Goal: Task Accomplishment & Management: Manage account settings

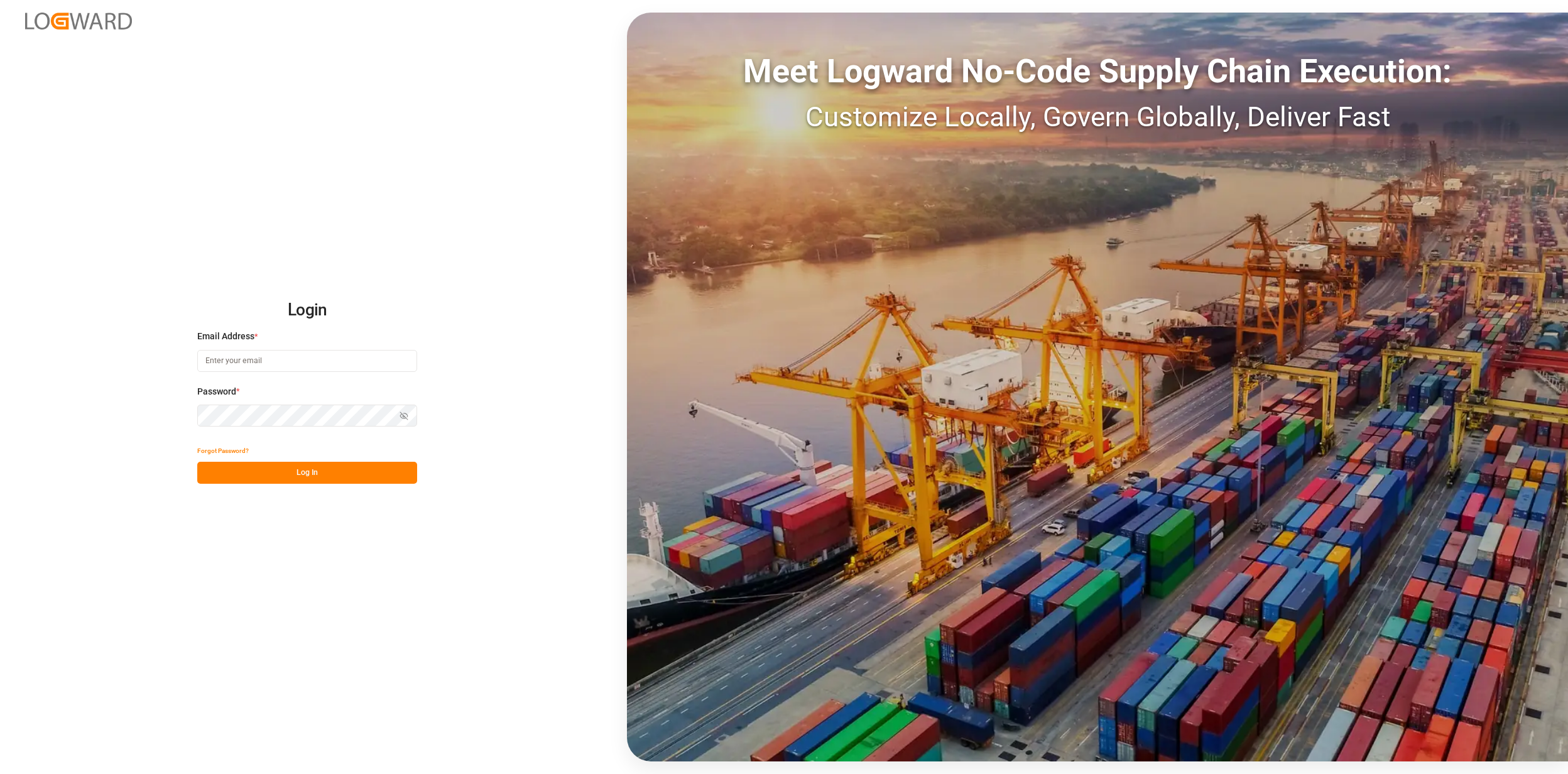
type input "[EMAIL_ADDRESS][PERSON_NAME][DOMAIN_NAME]"
click at [335, 483] on button "Log In" at bounding box center [306, 473] width 219 height 22
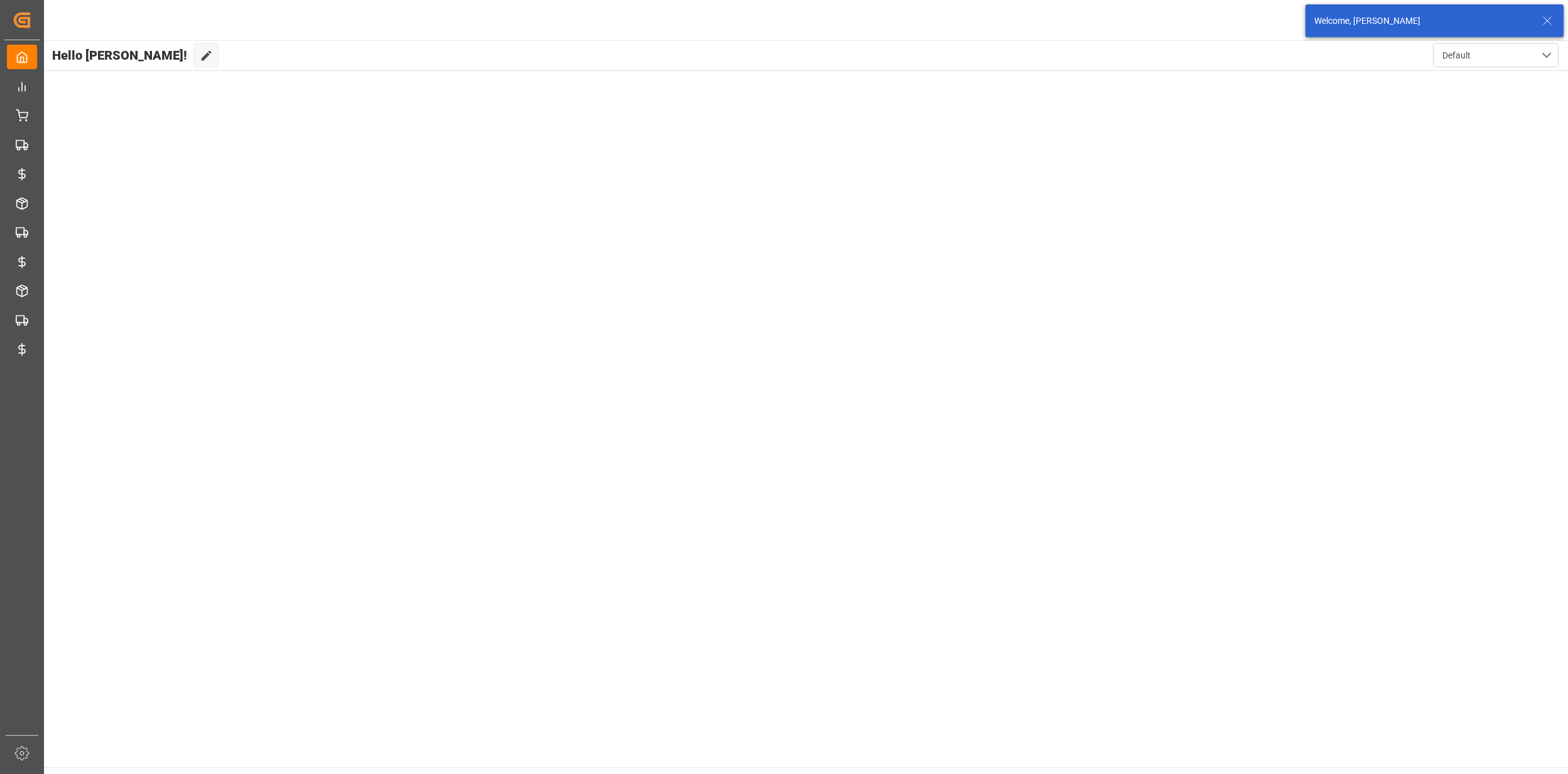
click at [1551, 24] on line at bounding box center [1548, 21] width 8 height 8
click at [1539, 18] on html "Created by potrace 1.15, written by Peter Selinger 2001-2017 Created by potrace…" at bounding box center [784, 387] width 1568 height 774
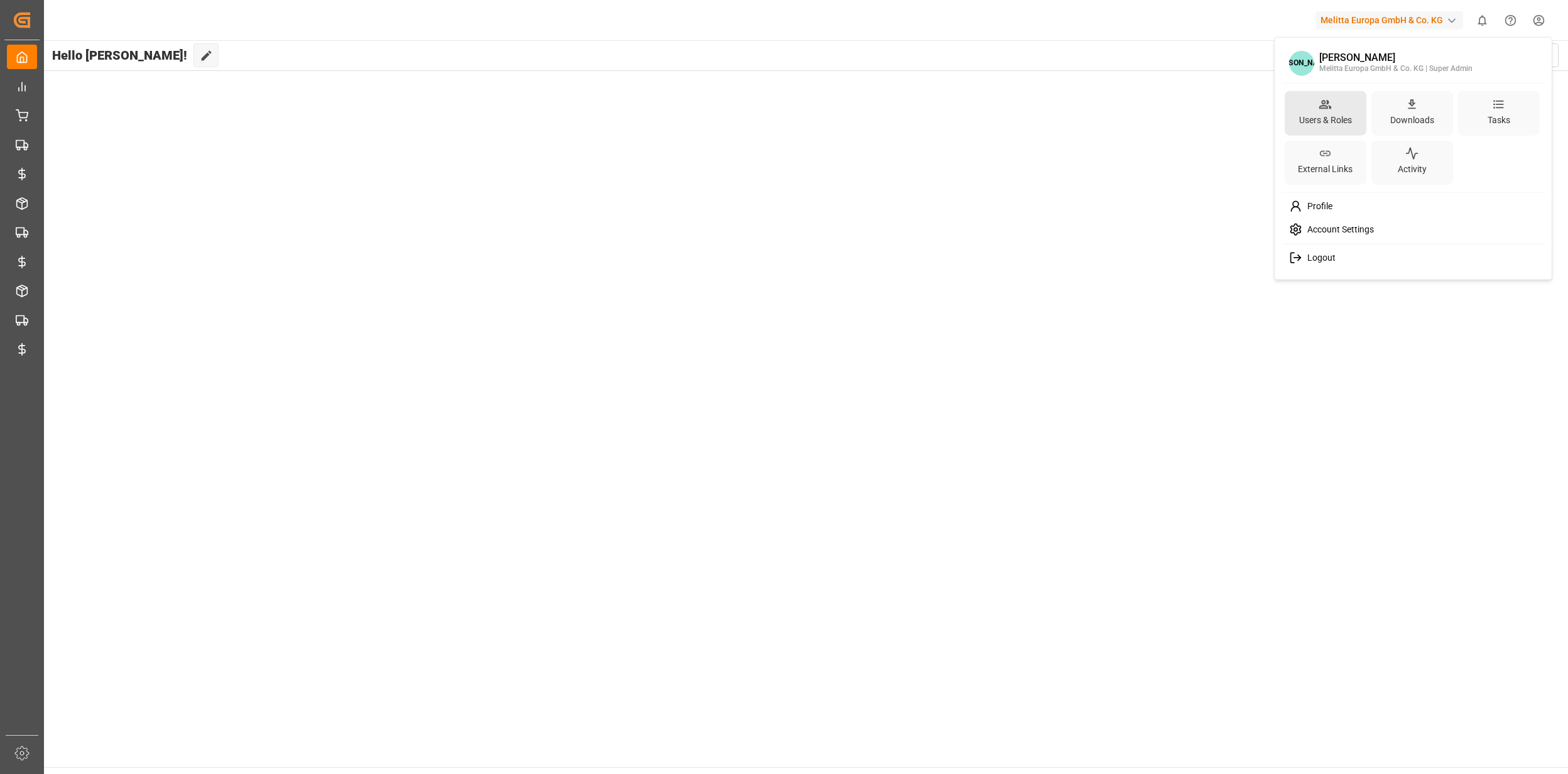
click at [1304, 114] on div "Users & Roles" at bounding box center [1325, 119] width 58 height 18
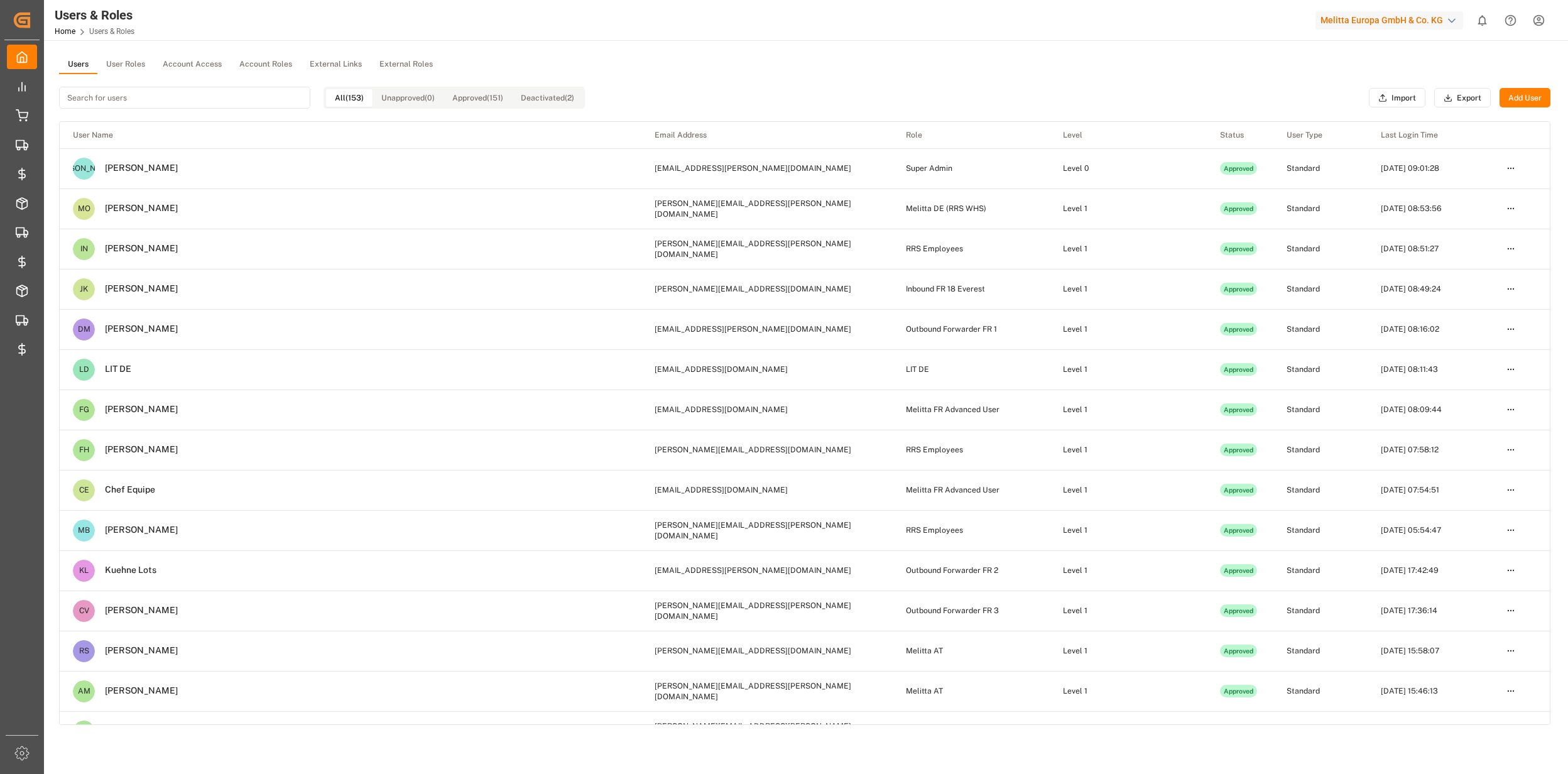
click at [149, 64] on button "User Roles" at bounding box center [126, 64] width 56 height 18
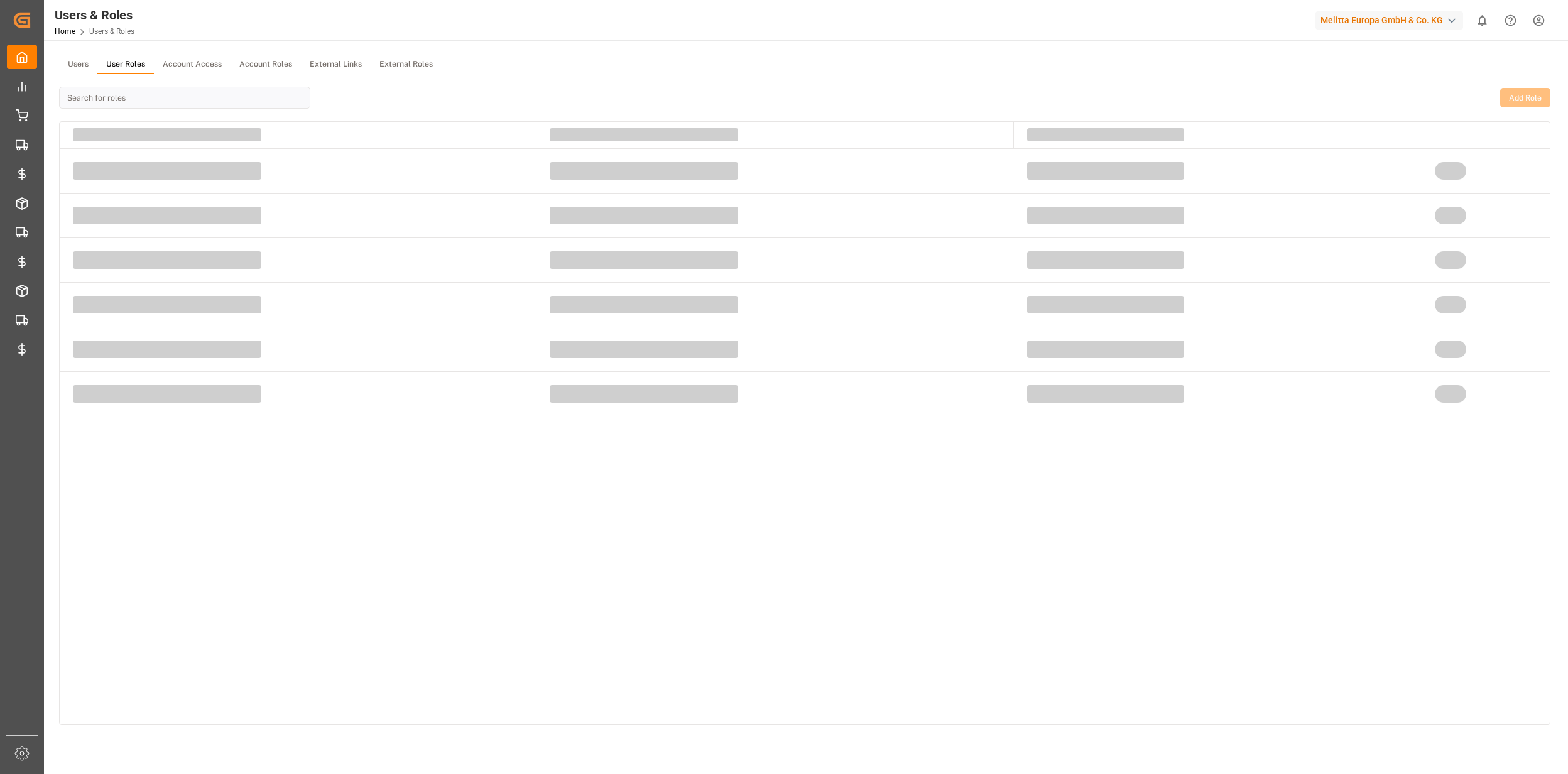
click at [130, 69] on button "User Roles" at bounding box center [126, 64] width 56 height 18
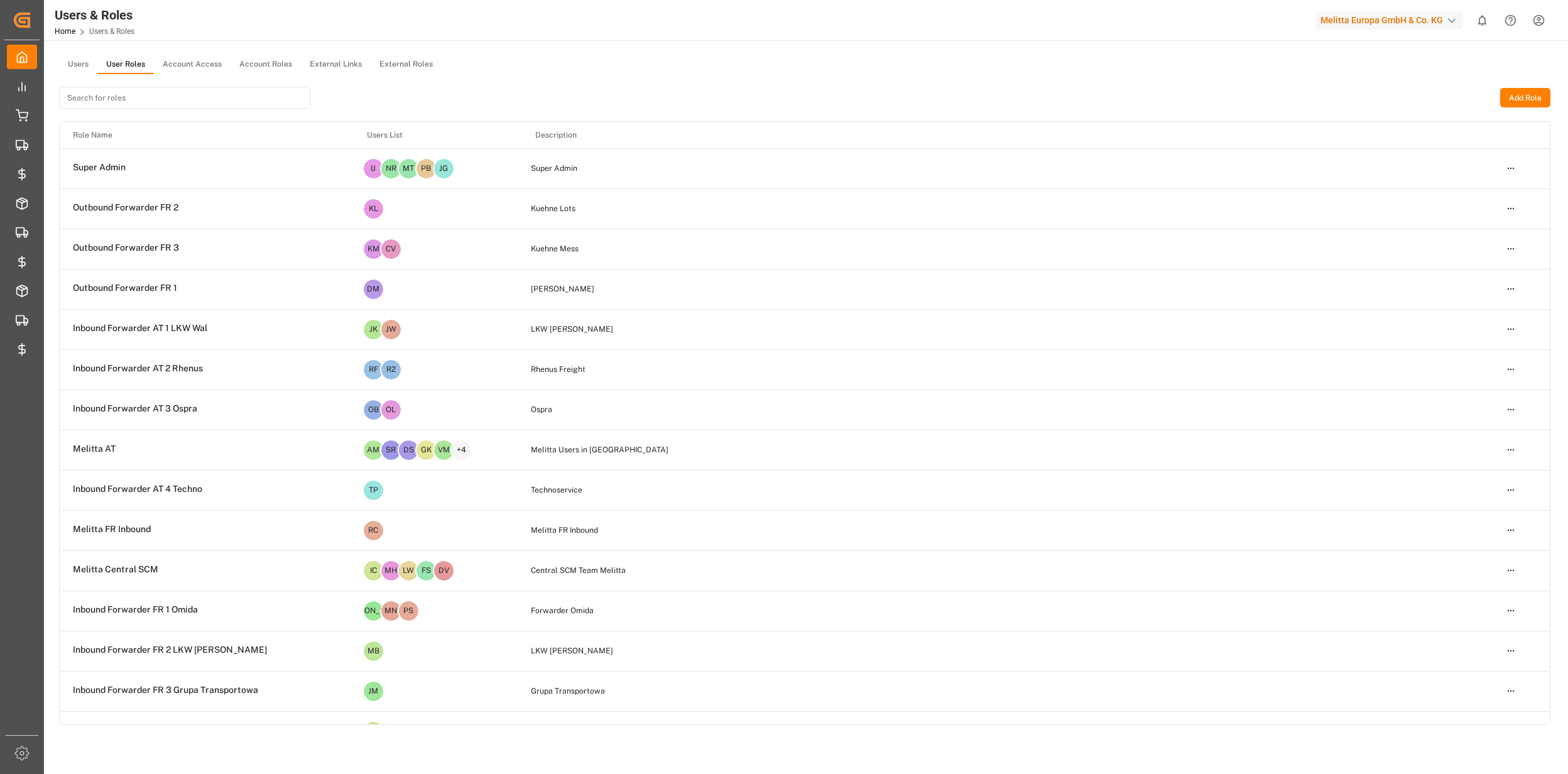
click at [130, 101] on input at bounding box center [185, 98] width 251 height 22
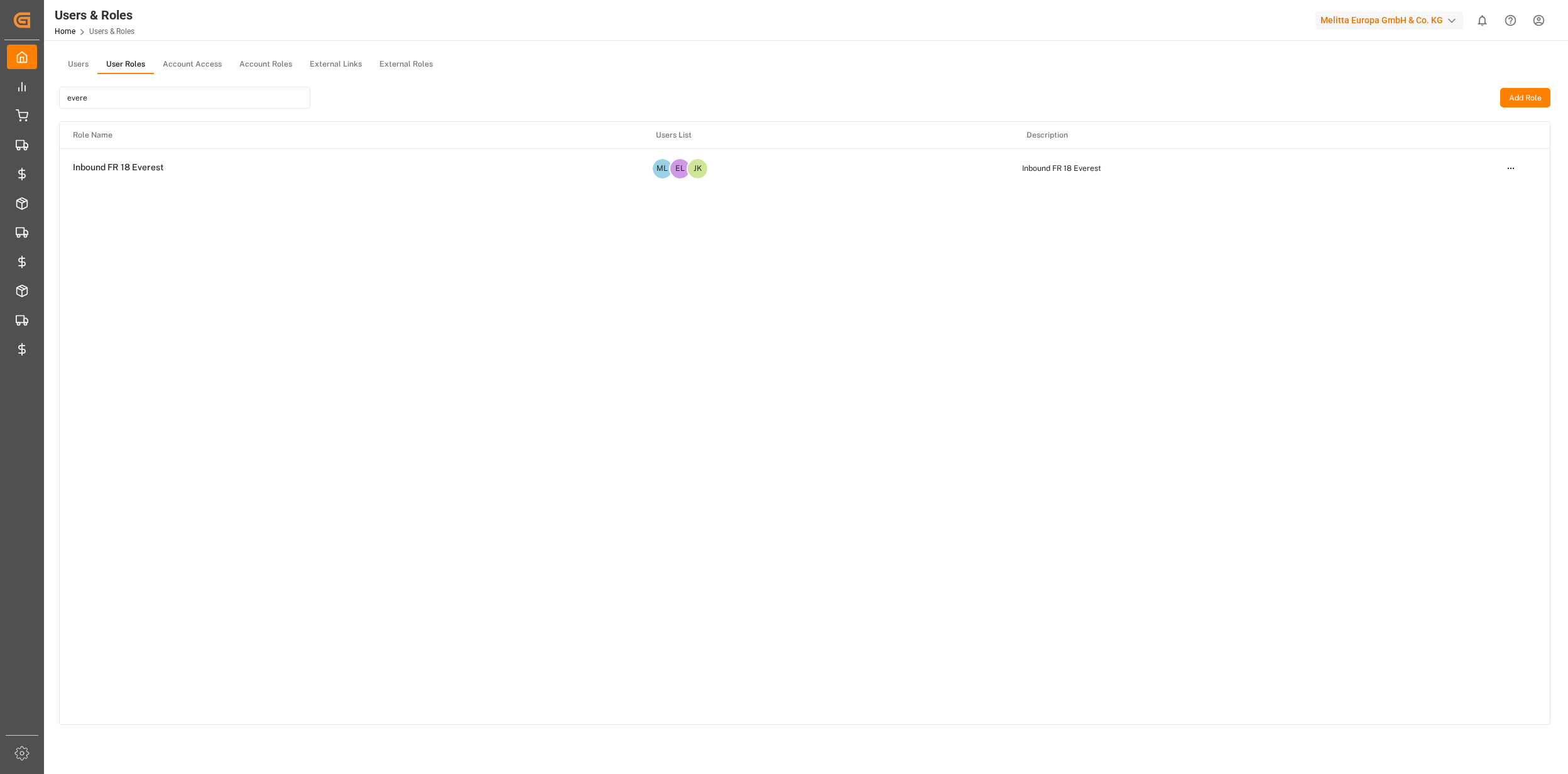
type input "evere"
click at [1512, 175] on html "Created by potrace 1.15, written by Peter Selinger 2001-2017 Created by potrace…" at bounding box center [784, 387] width 1568 height 774
click at [1483, 188] on div "Edit" at bounding box center [1484, 190] width 65 height 17
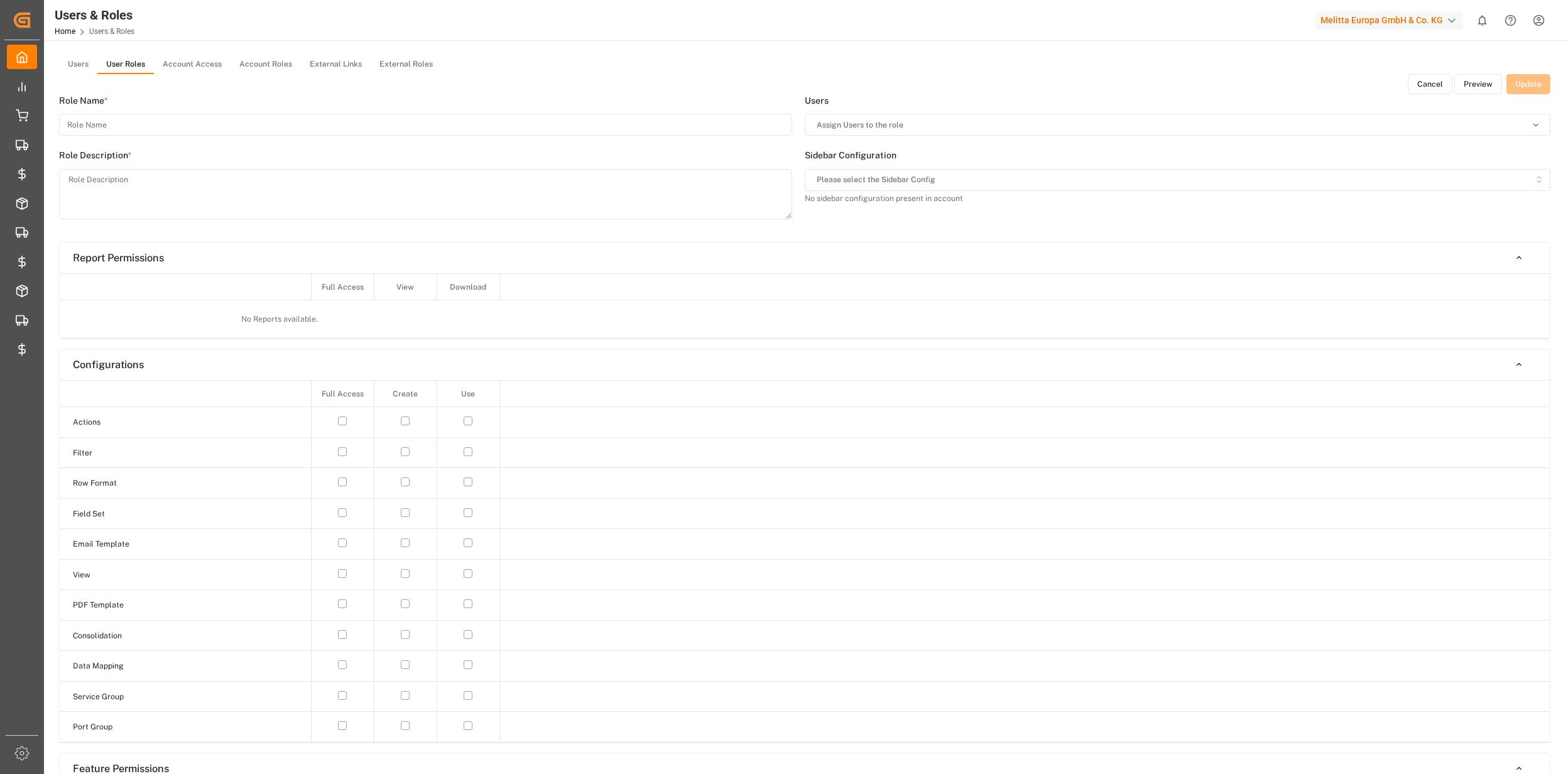
type input "Inbound FR 18 Everest"
type textarea "Inbound FR 18 Everest"
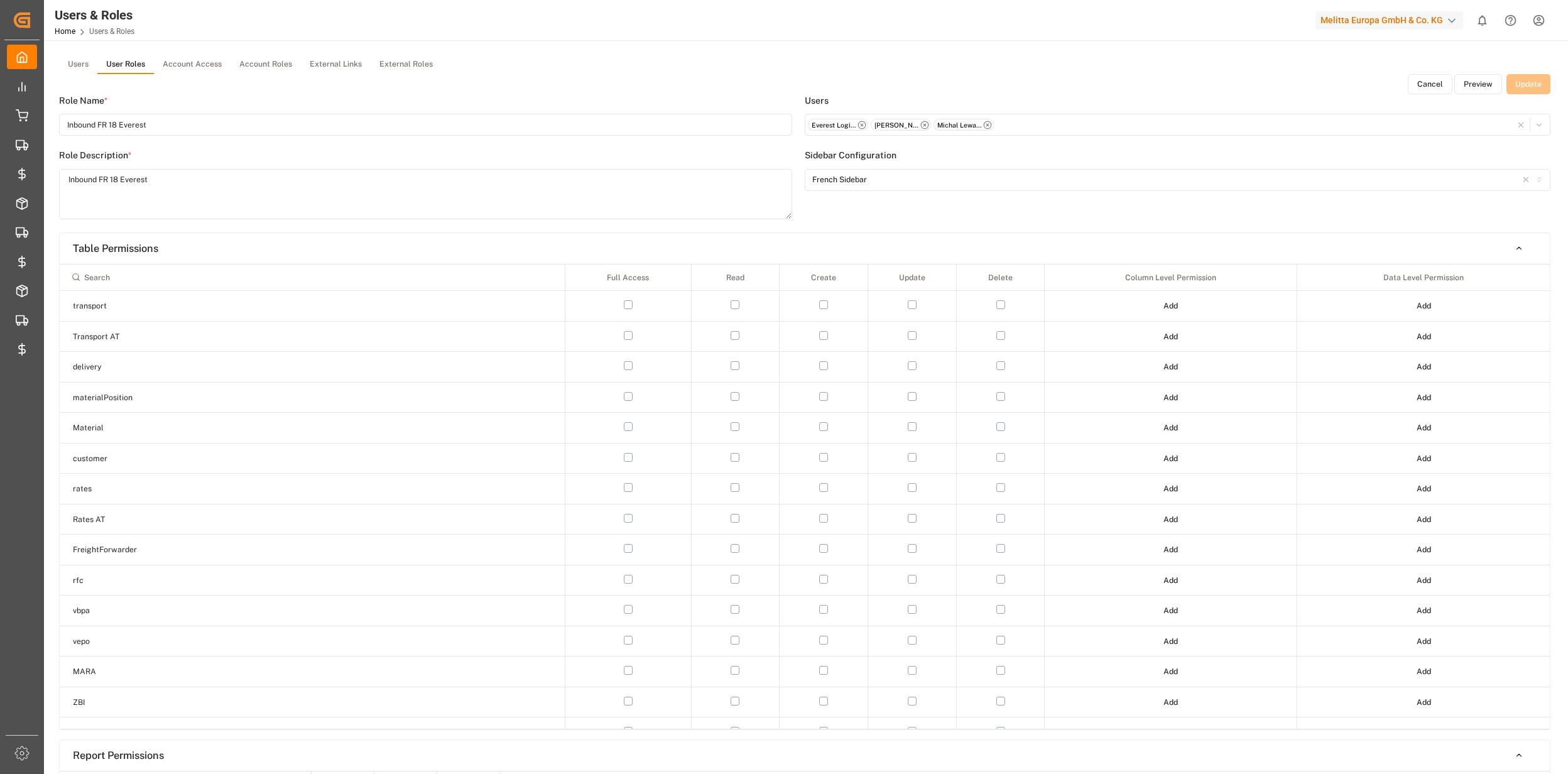
click at [1480, 83] on button "Preview" at bounding box center [1478, 84] width 47 height 20
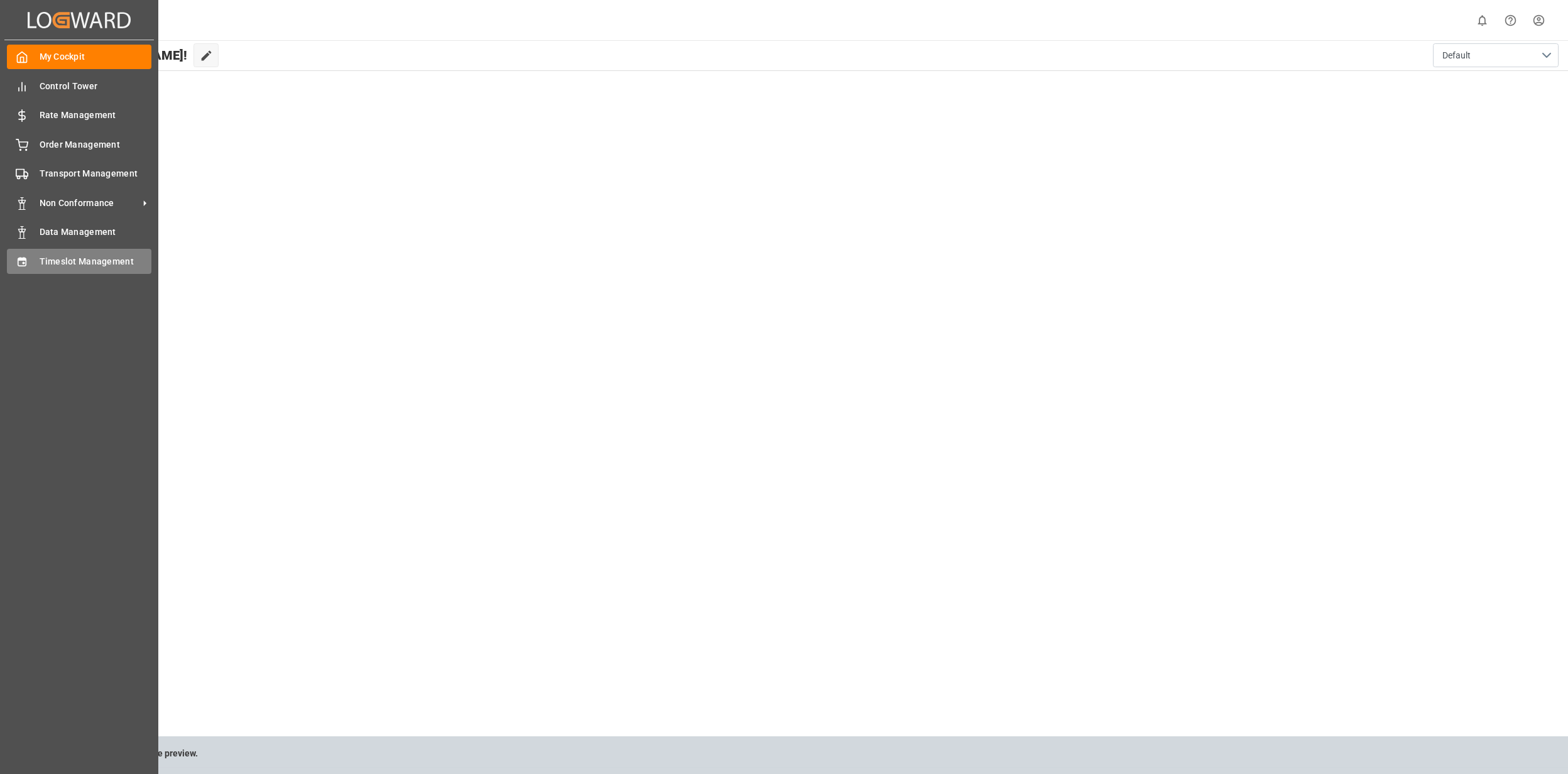
click at [69, 269] on div "Timeslot Management Timeslot Management" at bounding box center [78, 260] width 144 height 24
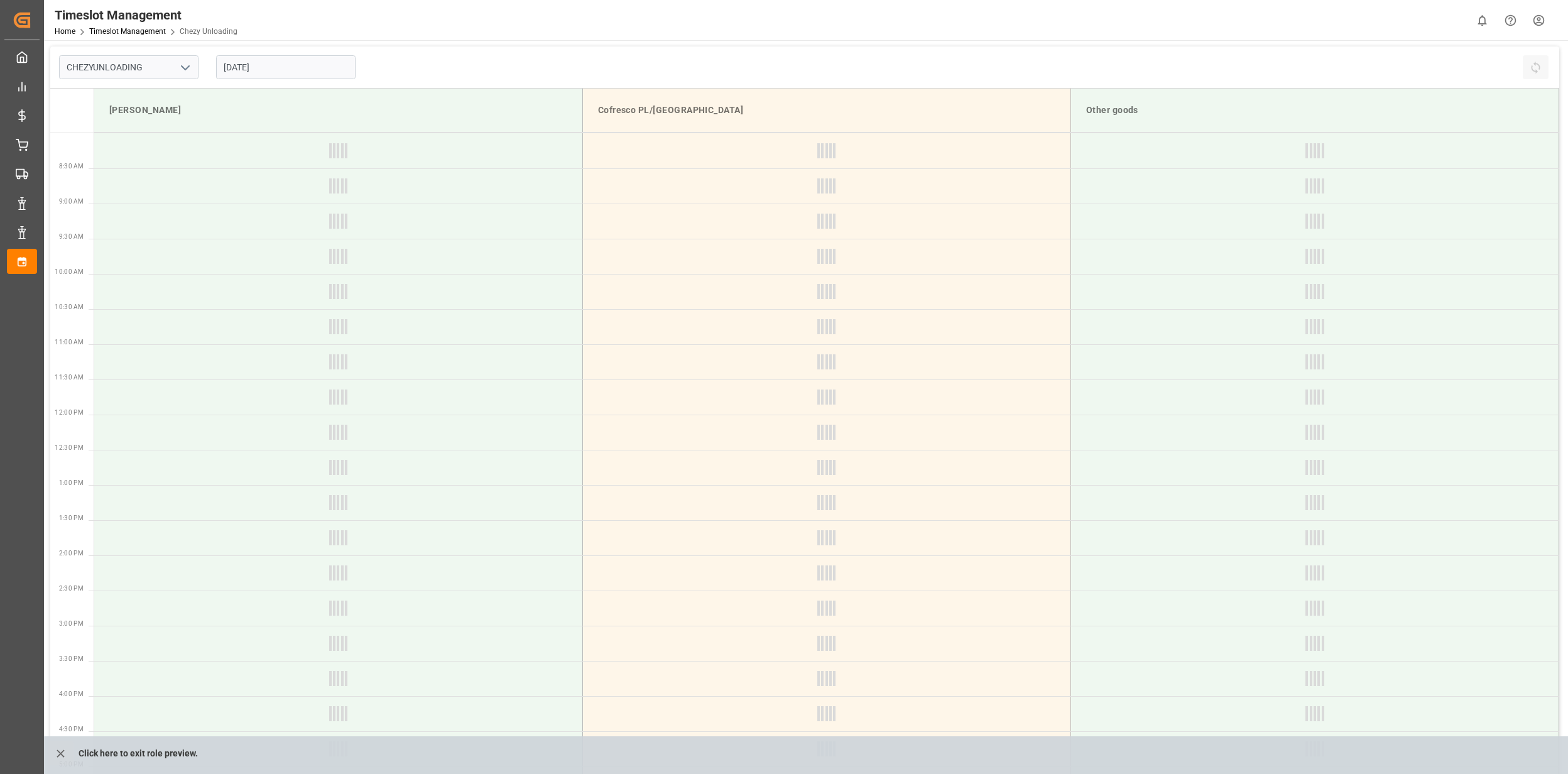
type input "Chezy Unloading"
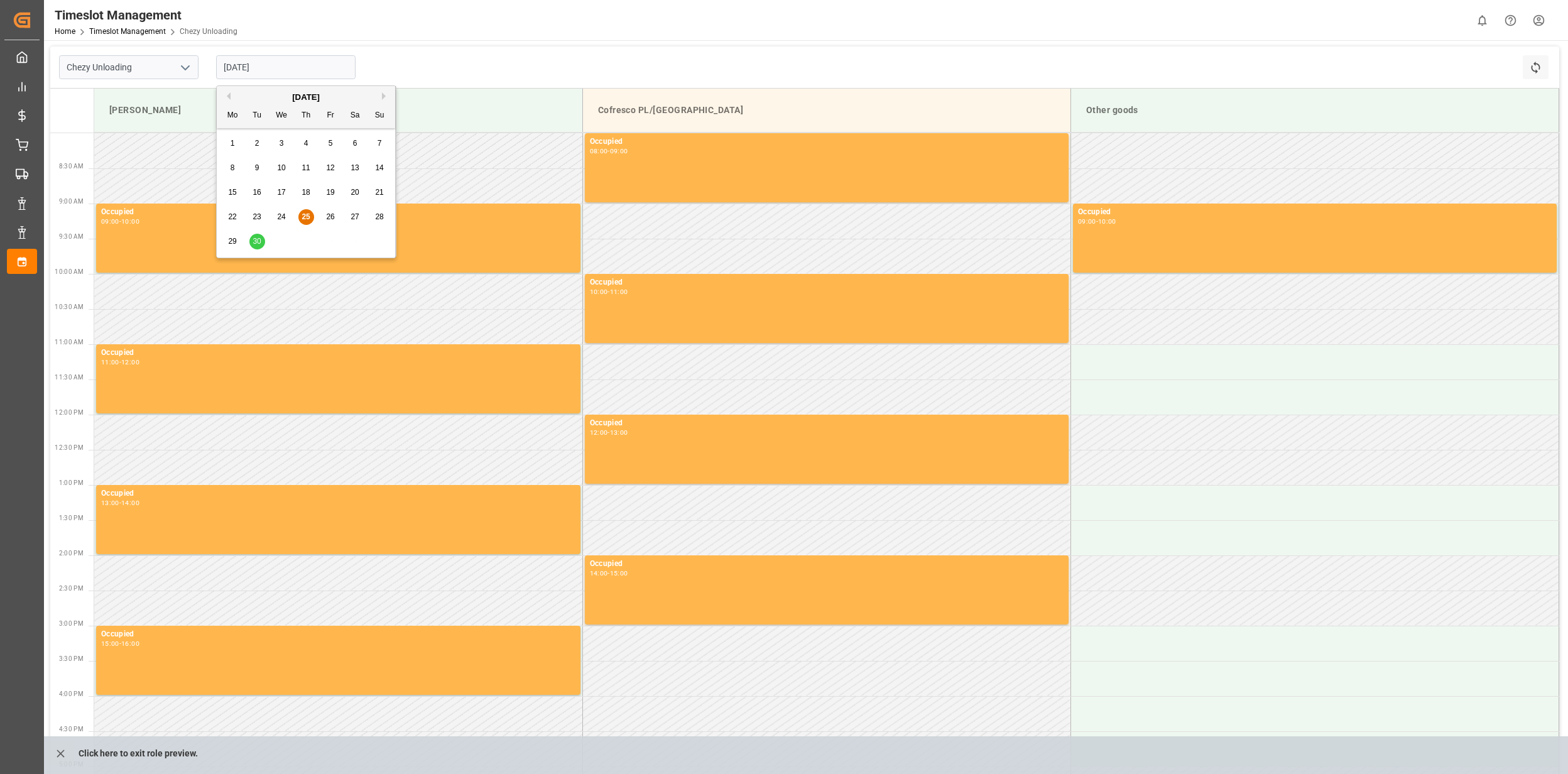
click at [227, 62] on input "25.09.2025" at bounding box center [286, 67] width 139 height 24
click at [229, 244] on span "29" at bounding box center [232, 241] width 8 height 9
type input "29.09.2025"
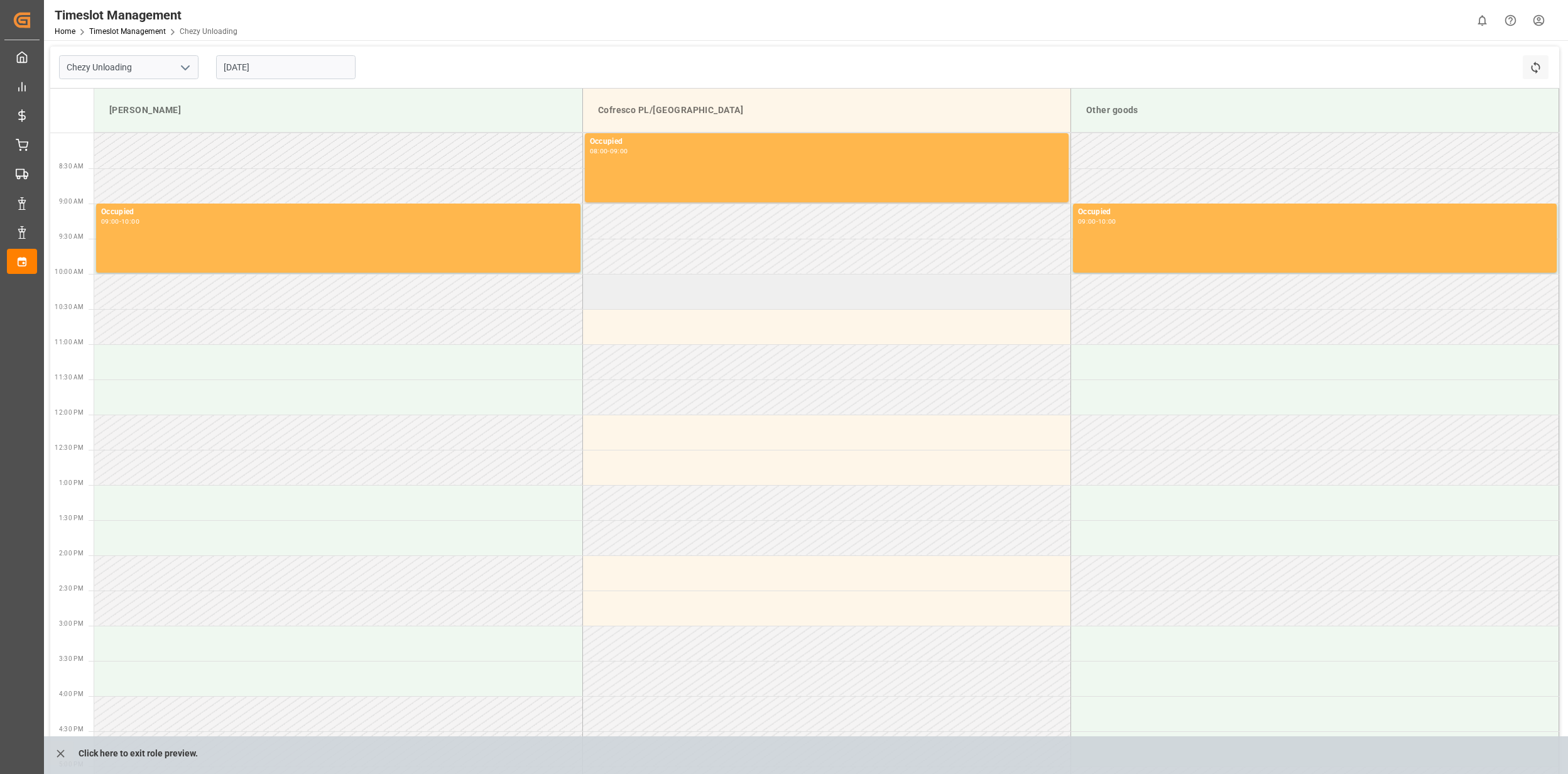
click at [692, 309] on td at bounding box center [826, 327] width 488 height 35
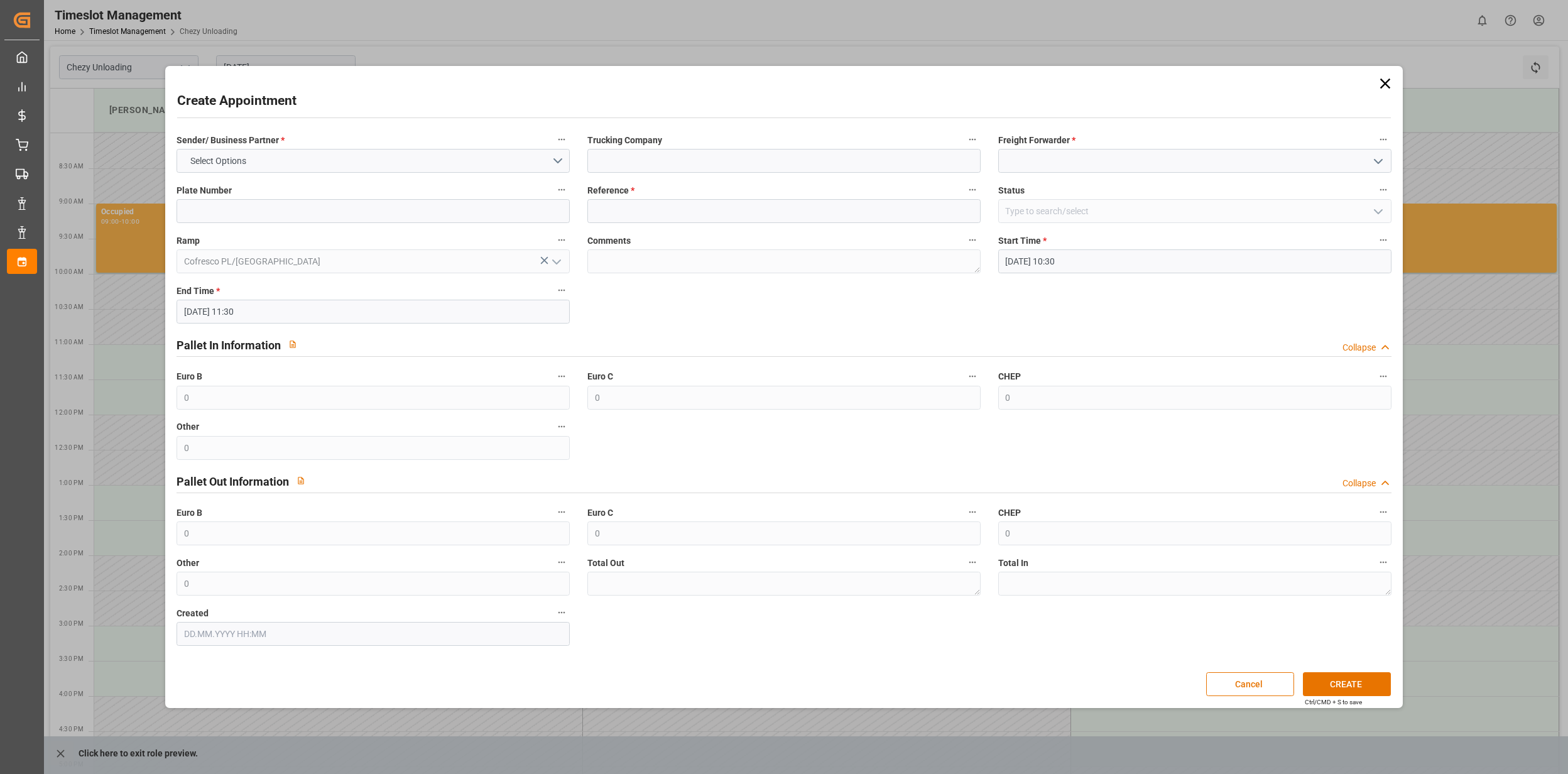
click at [697, 297] on div "Sender/ Business Partner * Select Options Trucking Company Freight Forwarder * …" at bounding box center [784, 387] width 1233 height 523
click at [1233, 676] on button "Cancel" at bounding box center [1250, 683] width 88 height 24
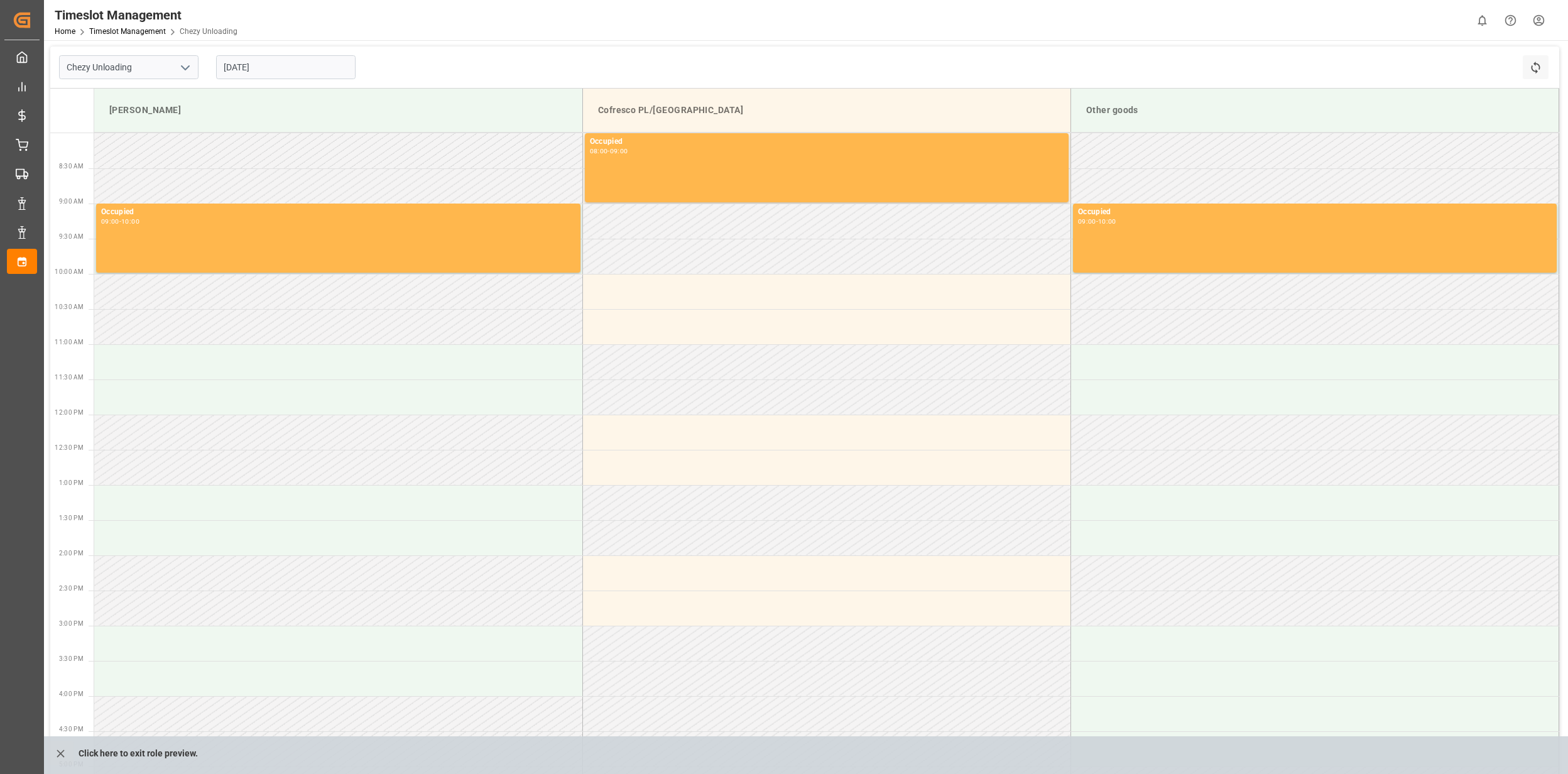
drag, startPoint x: 1556, startPoint y: 6, endPoint x: 1216, endPoint y: 16, distance: 340.1
click at [1216, 16] on div "Timeslot Management Home Timeslot Management Chezy Unloading 0 Notifications On…" at bounding box center [801, 20] width 1533 height 41
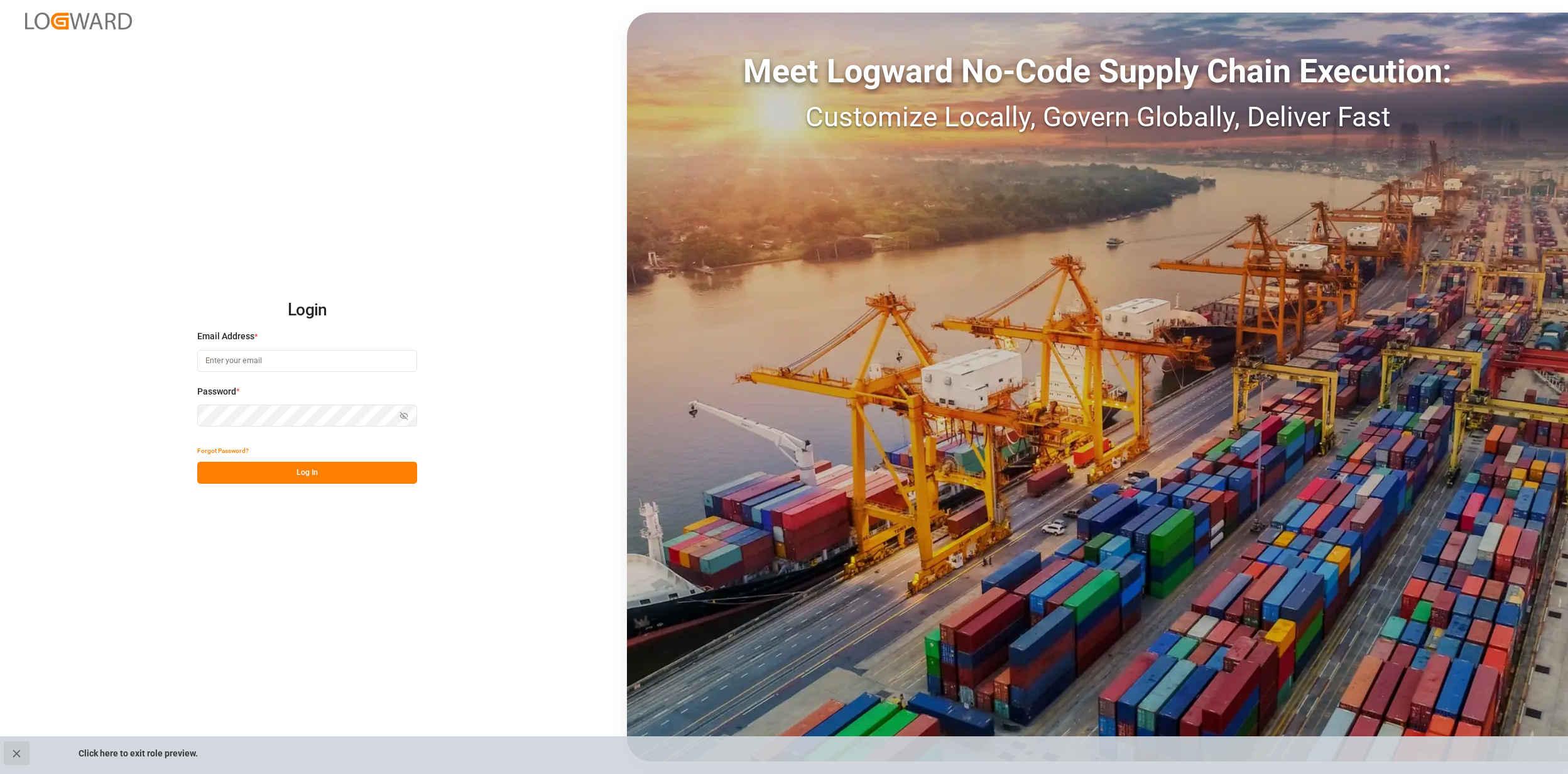
type input "[EMAIL_ADDRESS][PERSON_NAME][DOMAIN_NAME]"
click at [6, 751] on button "close role preview" at bounding box center [16, 753] width 26 height 24
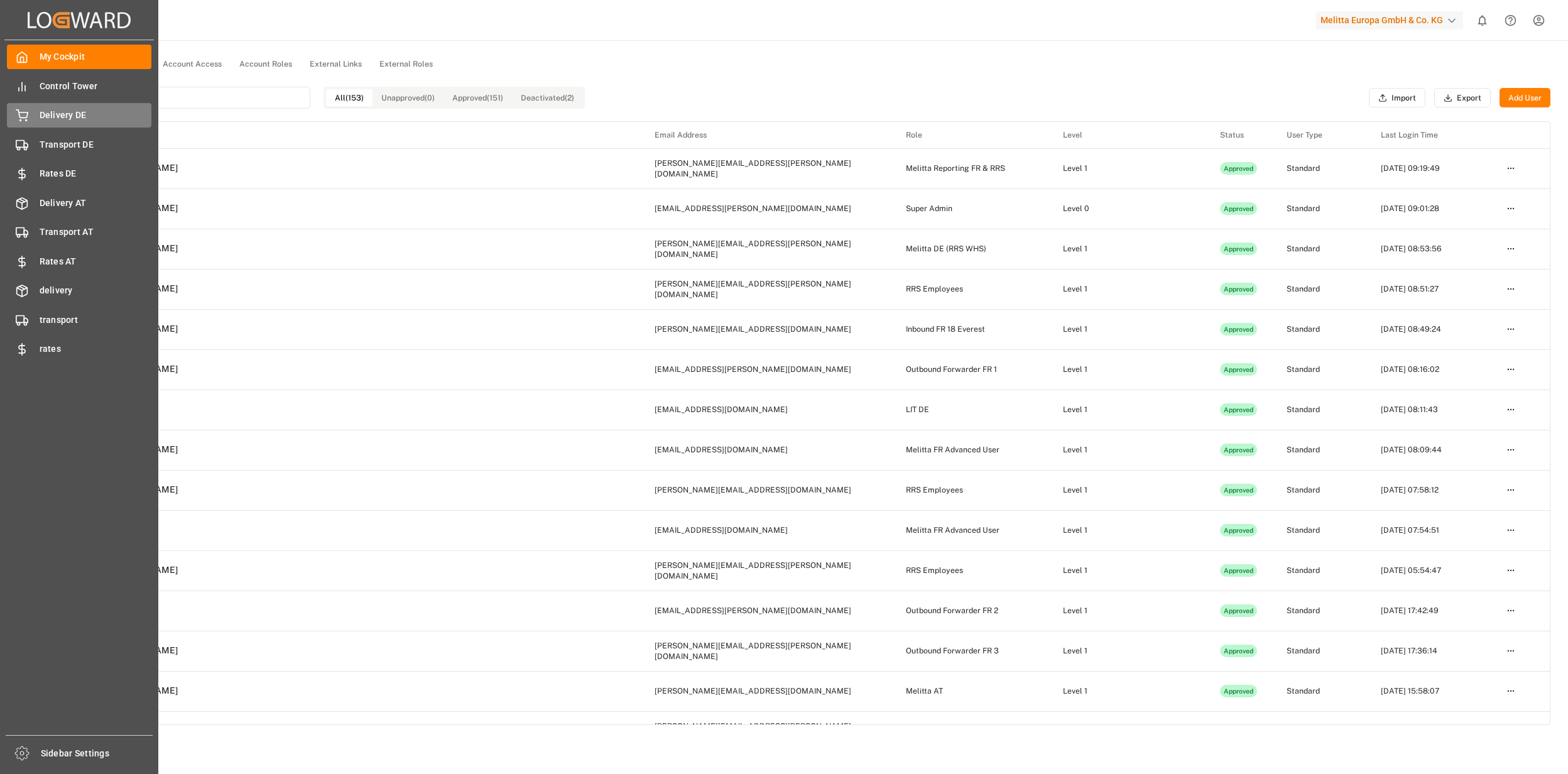
click at [75, 116] on span "Delivery DE" at bounding box center [96, 115] width 112 height 14
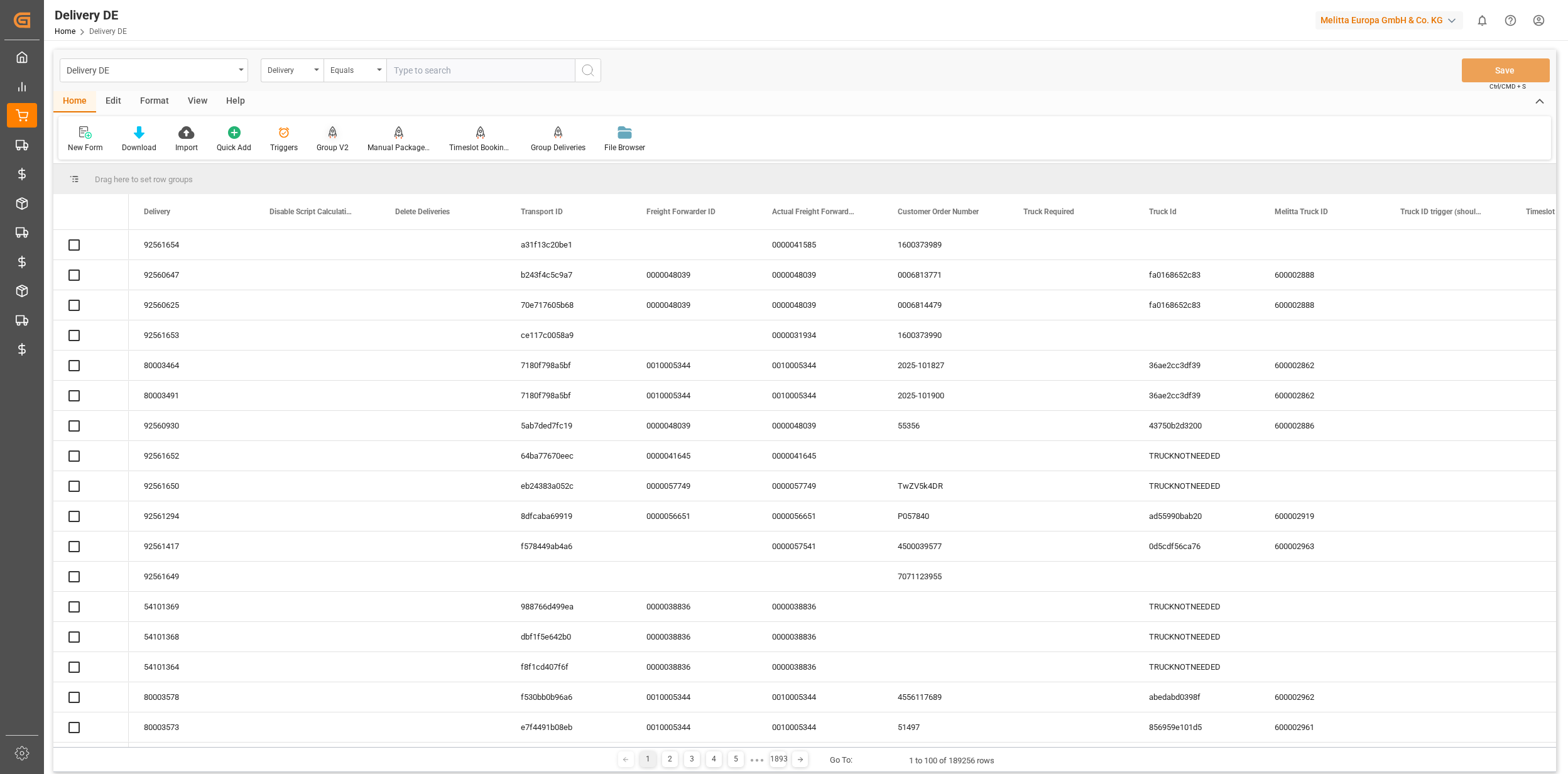
click at [328, 139] on div "Group V2" at bounding box center [333, 139] width 51 height 28
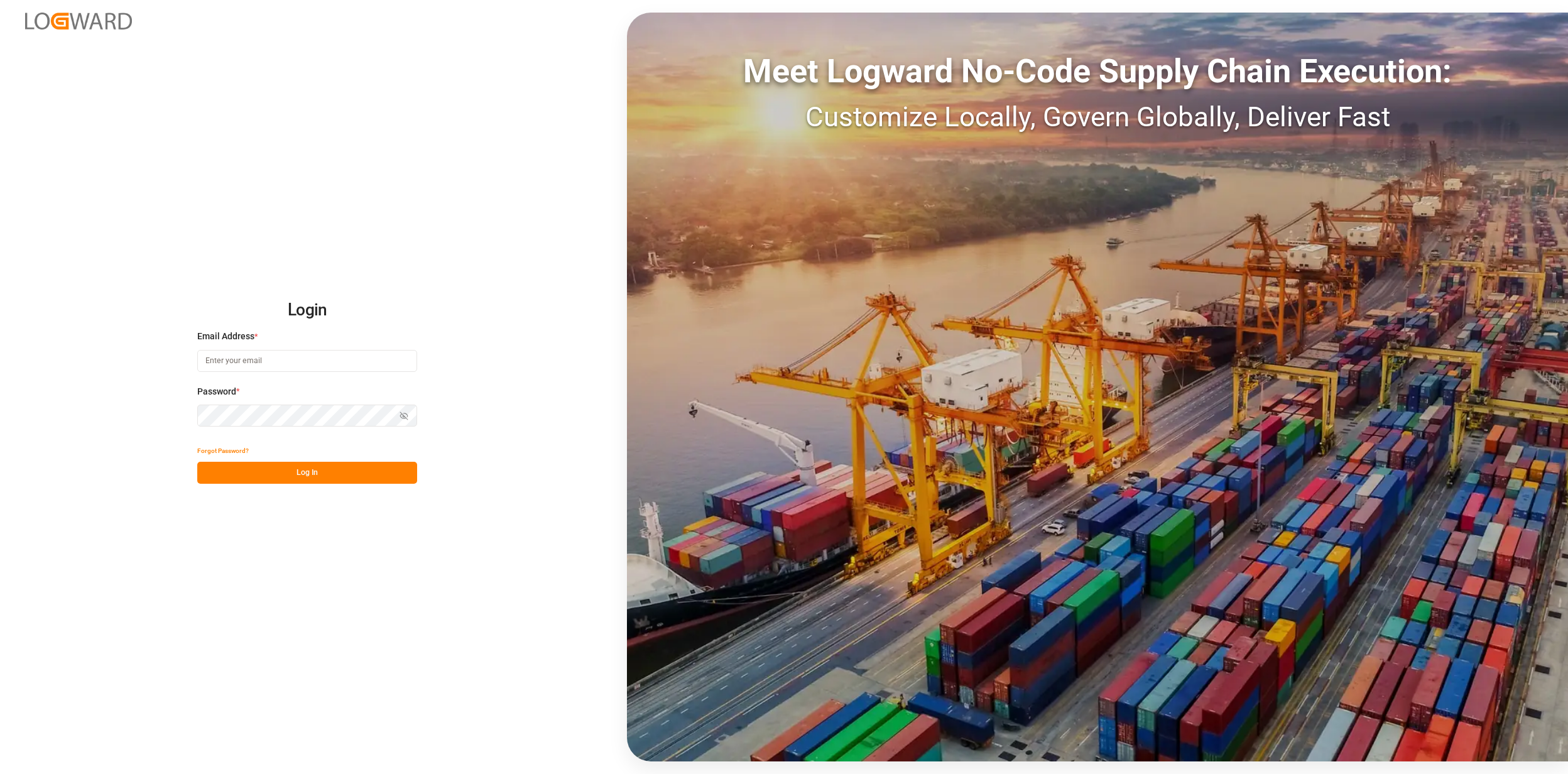
type input "[EMAIL_ADDRESS][PERSON_NAME][DOMAIN_NAME]"
click at [276, 473] on button "Log In" at bounding box center [306, 473] width 219 height 22
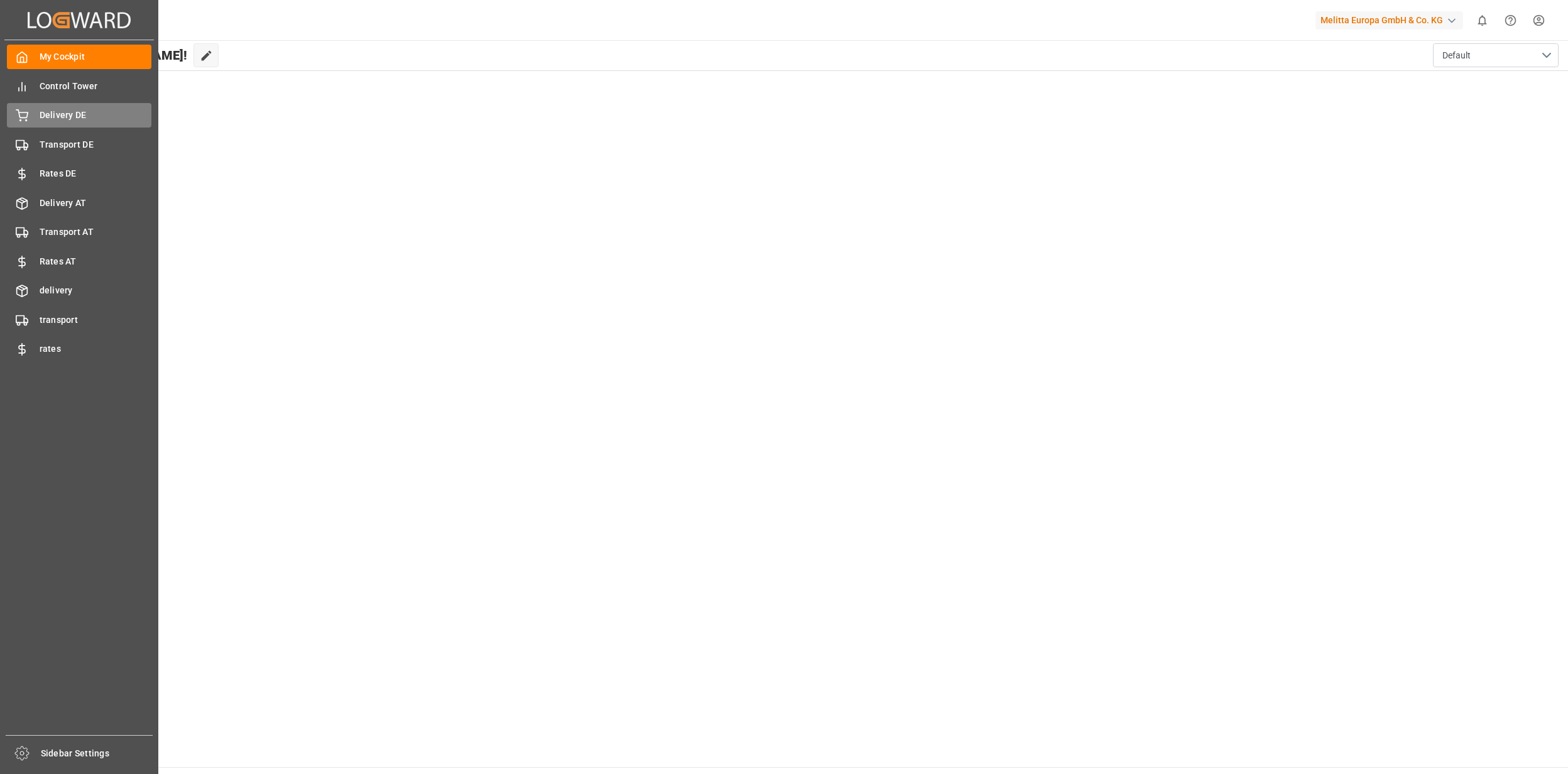
click at [56, 112] on span "Delivery DE" at bounding box center [96, 115] width 112 height 14
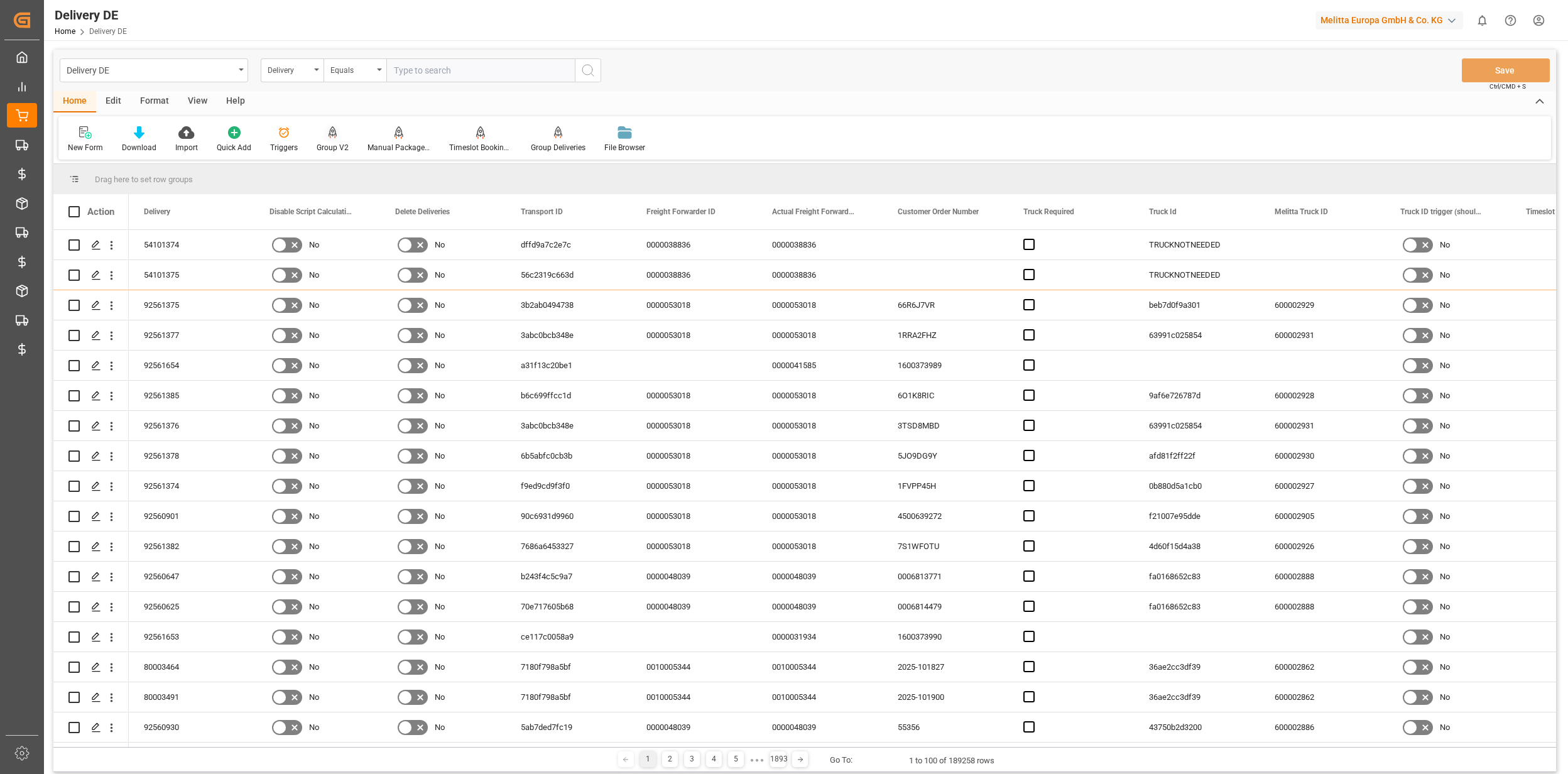
click at [329, 136] on icon at bounding box center [333, 132] width 9 height 13
